Goal: Task Accomplishment & Management: Use online tool/utility

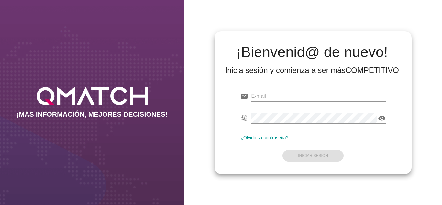
type input "[EMAIL_ADDRESS][DOMAIN_NAME]"
click at [313, 145] on form "email [EMAIL_ADDRESS][DOMAIN_NAME] fingerprint visibility ¿Olvidó su contraseña…" at bounding box center [312, 125] width 145 height 76
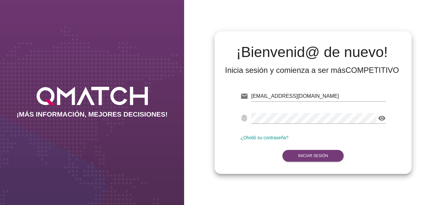
click at [312, 153] on strong "Iniciar Sesión" at bounding box center [313, 155] width 30 height 5
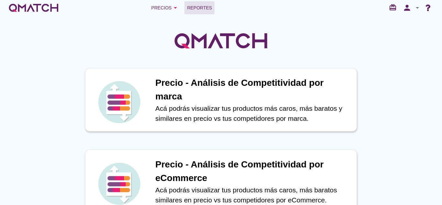
click at [205, 8] on span "Reportes" at bounding box center [199, 8] width 25 height 8
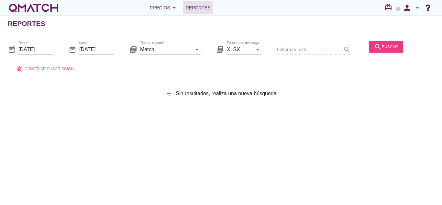
click at [396, 42] on button "search buscar" at bounding box center [386, 47] width 34 height 12
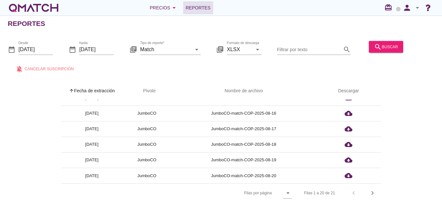
scroll to position [2, 0]
click at [382, 193] on div "arrow_upward Fecha de extracción arrow_upward Pivote Nombre de archivo Descarga…" at bounding box center [221, 142] width 426 height 120
click at [376, 192] on div "chevron_right" at bounding box center [372, 193] width 12 height 8
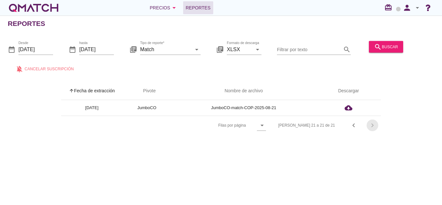
scroll to position [0, 0]
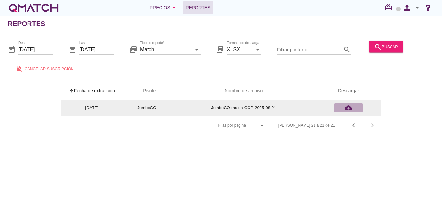
click at [349, 111] on icon "cloud_download" at bounding box center [348, 108] width 8 height 8
